Goal: Task Accomplishment & Management: Manage account settings

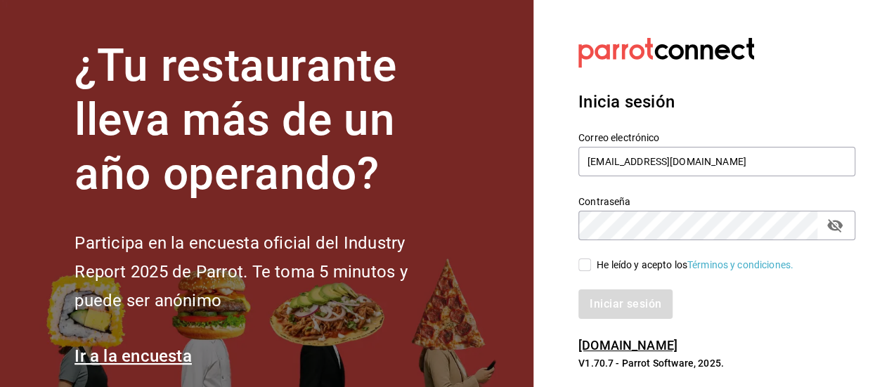
click at [555, 203] on section "Datos incorrectos. Verifica que tu Correo o Contraseña estén bien escritos. Ini…" at bounding box center [712, 204] width 356 height 408
click at [568, 40] on section "Datos incorrectos. Verifica que tu Correo o Contraseña estén bien escritos. Ini…" at bounding box center [712, 204] width 356 height 408
click at [736, 157] on input "[EMAIL_ADDRESS][DOMAIN_NAME]" at bounding box center [717, 162] width 277 height 30
type input "cafesolovino@gmail.com"
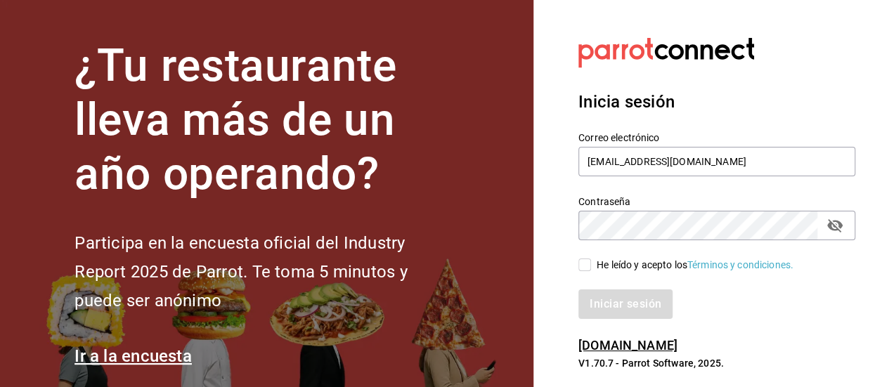
click at [829, 225] on icon "passwordField" at bounding box center [835, 225] width 15 height 13
click at [581, 262] on input "He leído y acepto los Términos y condiciones." at bounding box center [585, 265] width 13 height 13
checkbox input "true"
click at [638, 309] on button "Iniciar sesión" at bounding box center [627, 305] width 96 height 30
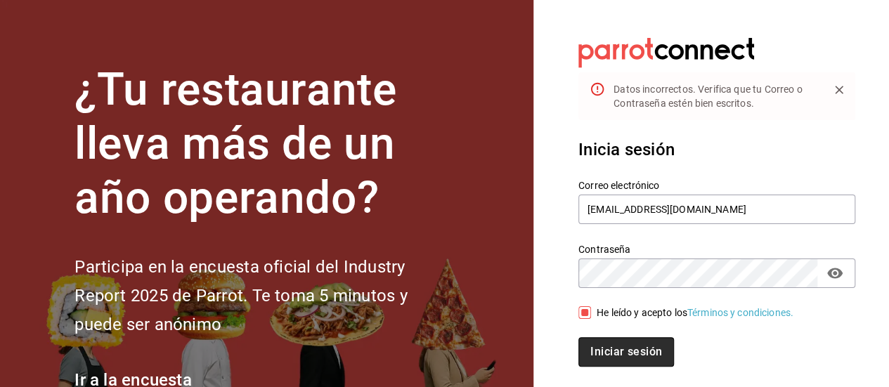
click at [631, 356] on button "Iniciar sesión" at bounding box center [627, 352] width 96 height 30
click at [579, 337] on button "Iniciar sesión" at bounding box center [626, 352] width 94 height 30
click at [620, 358] on button "Iniciar sesión" at bounding box center [627, 352] width 96 height 30
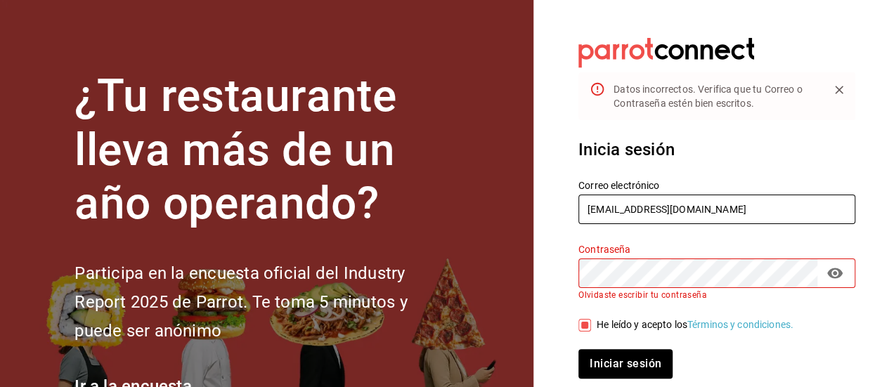
type input "angievazquezinsta@gmail.com"
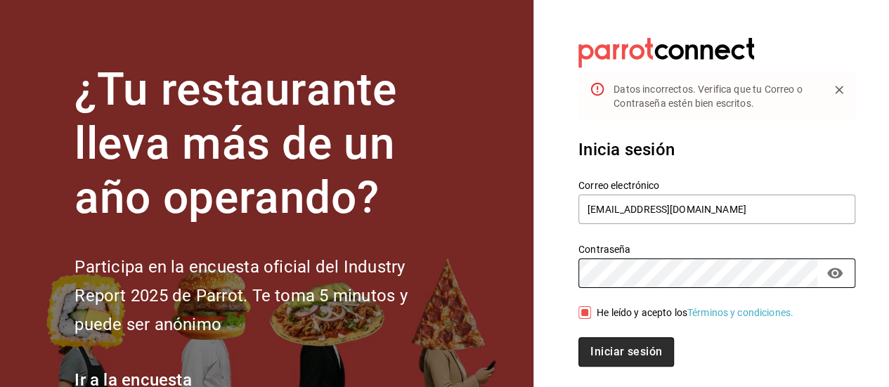
click at [640, 352] on button "Iniciar sesión" at bounding box center [627, 352] width 96 height 30
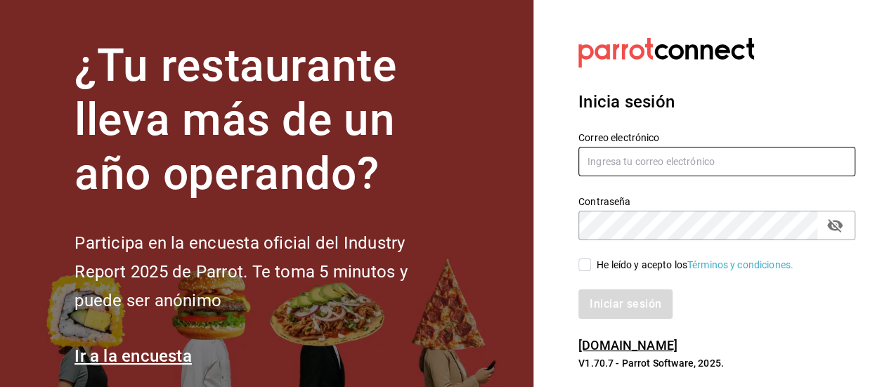
type input "[EMAIL_ADDRESS][DOMAIN_NAME]"
click at [588, 266] on input "He leído y acepto los Términos y condiciones." at bounding box center [585, 265] width 13 height 13
checkbox input "true"
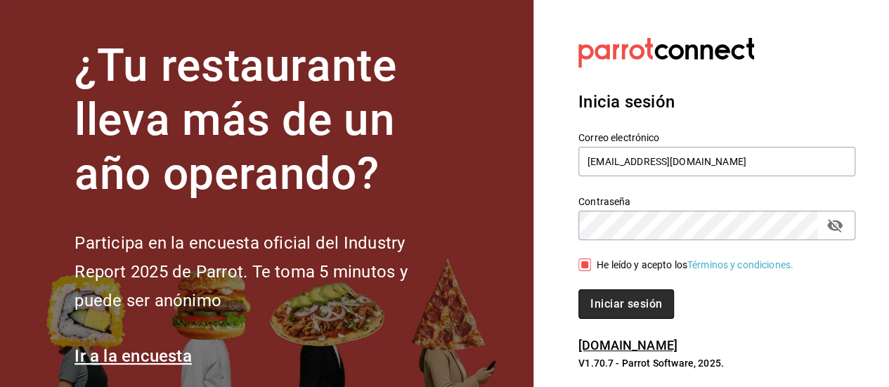
click at [605, 300] on button "Iniciar sesión" at bounding box center [627, 305] width 96 height 30
